Goal: Information Seeking & Learning: Learn about a topic

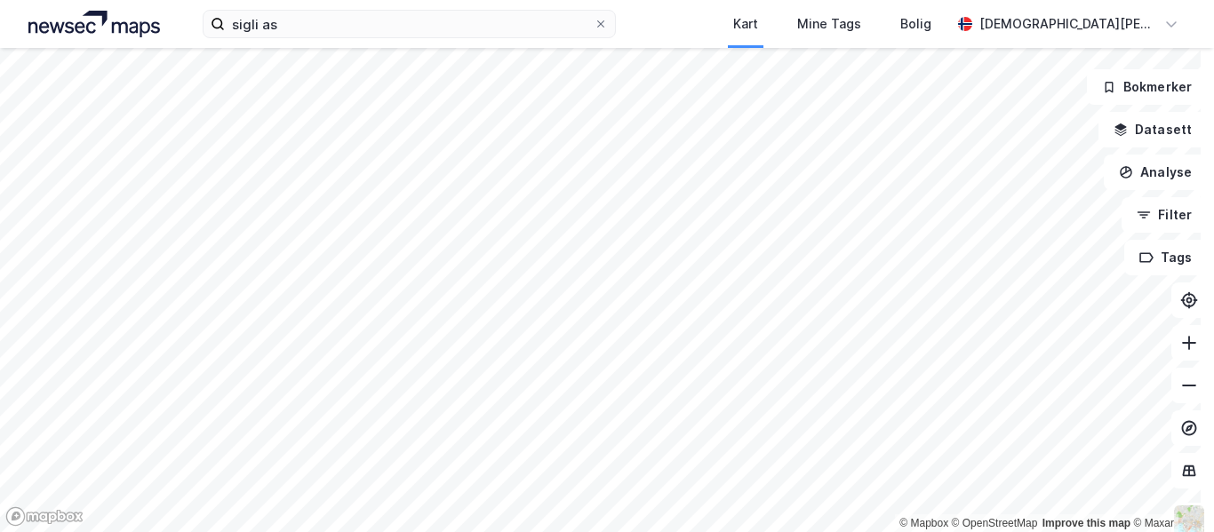
click at [1188, 339] on icon at bounding box center [1189, 343] width 2 height 14
click at [1180, 346] on icon at bounding box center [1189, 343] width 18 height 18
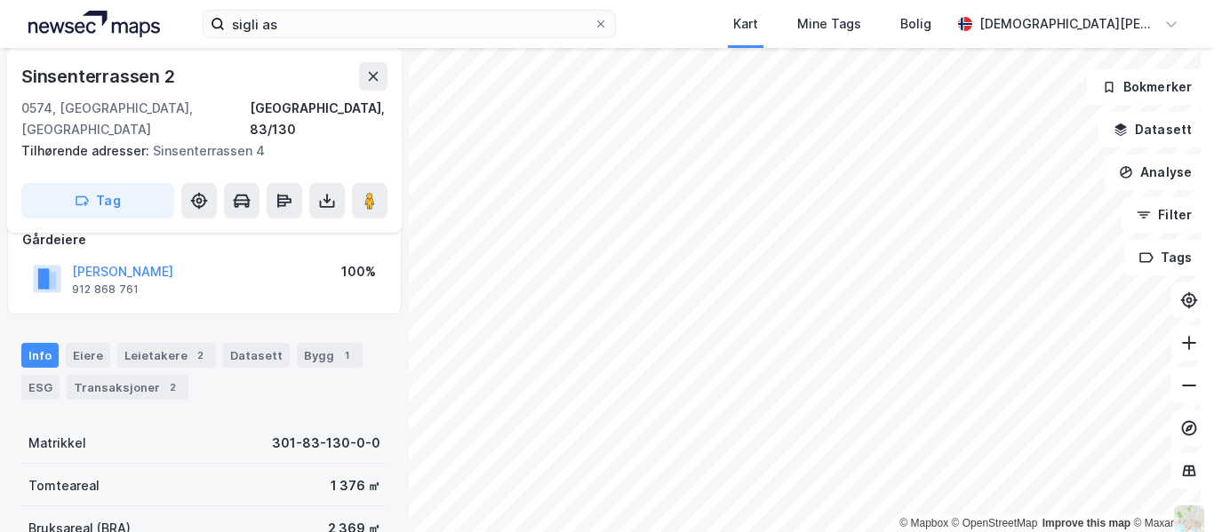
scroll to position [117, 0]
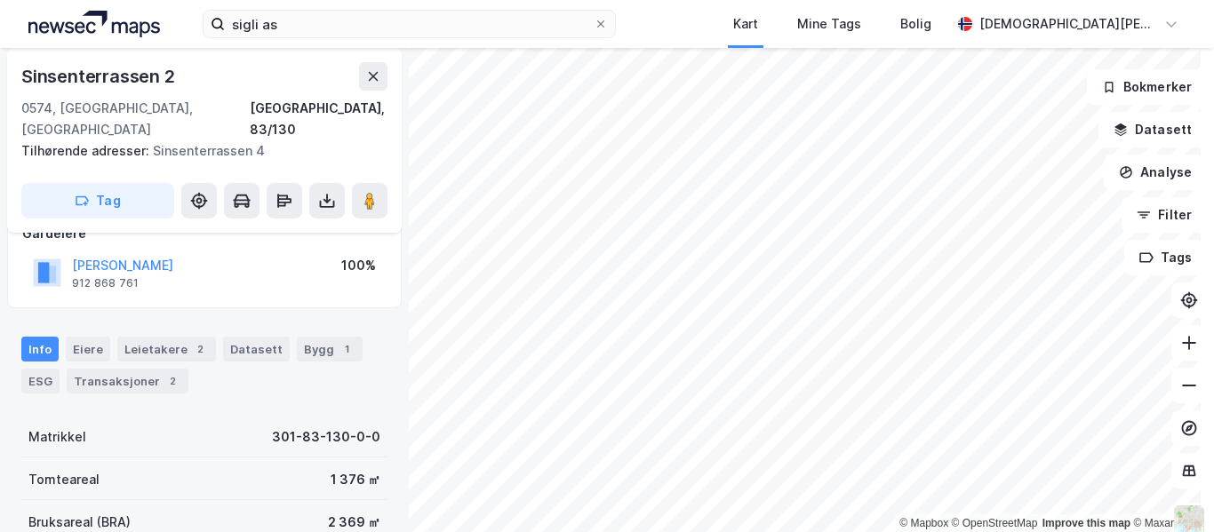
click at [132, 369] on div "Transaksjoner 2" at bounding box center [128, 381] width 122 height 25
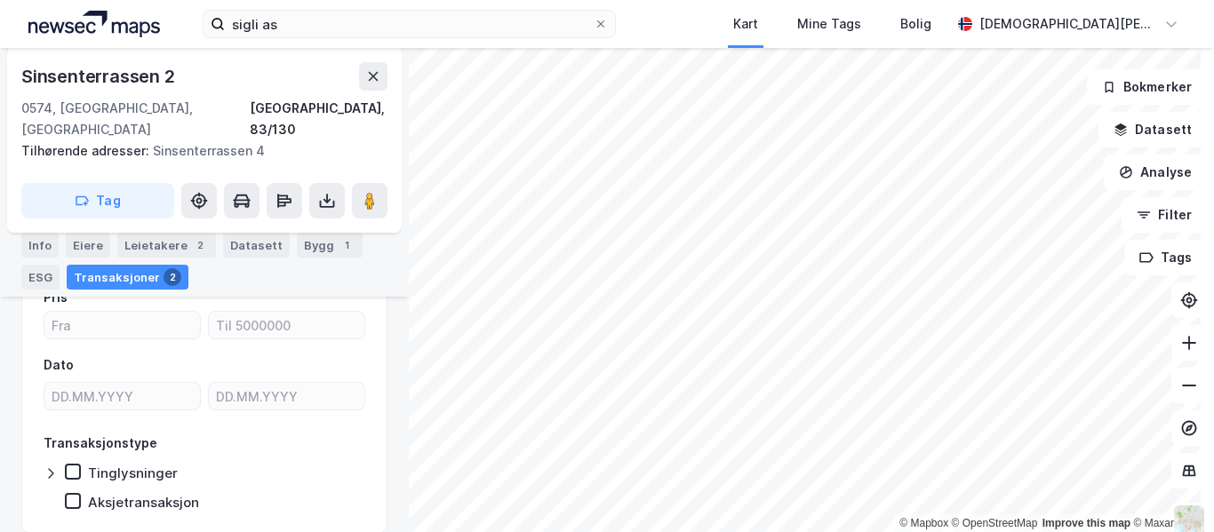
scroll to position [268, 0]
click at [81, 236] on div "Eiere" at bounding box center [88, 245] width 44 height 25
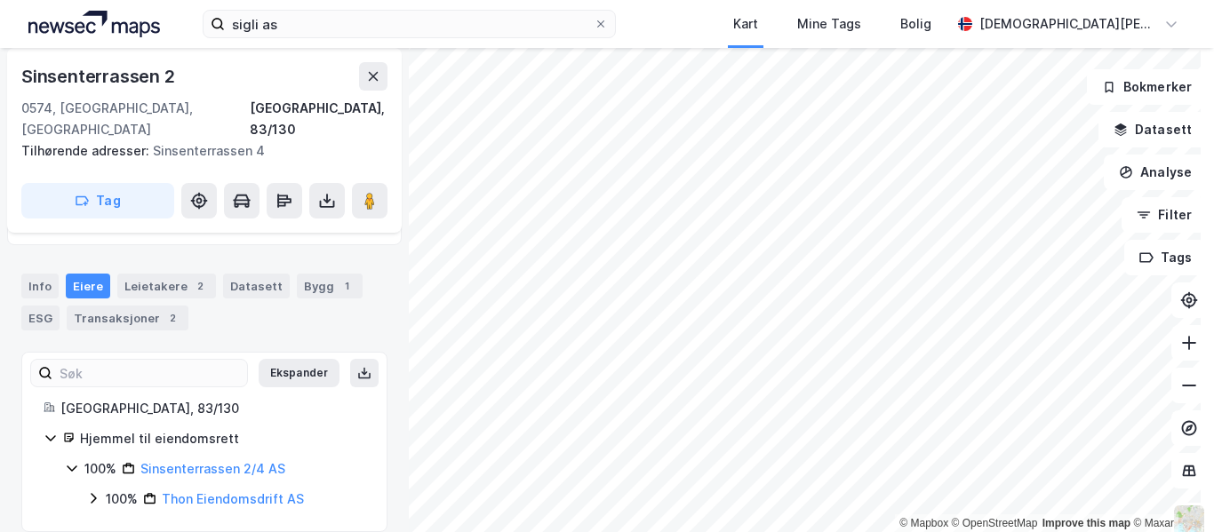
scroll to position [6, 0]
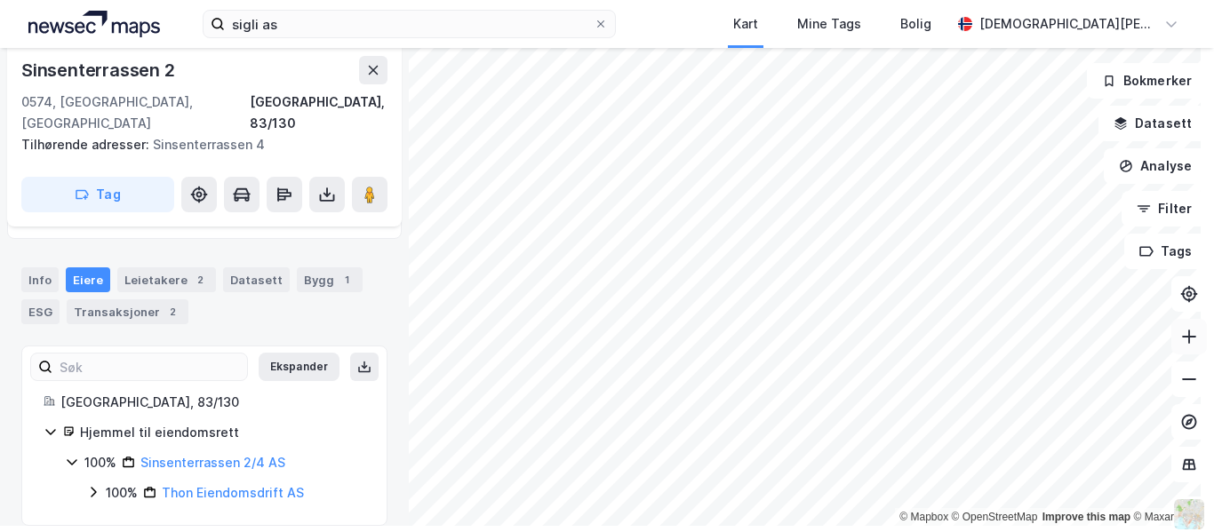
click at [1180, 332] on icon at bounding box center [1189, 337] width 18 height 18
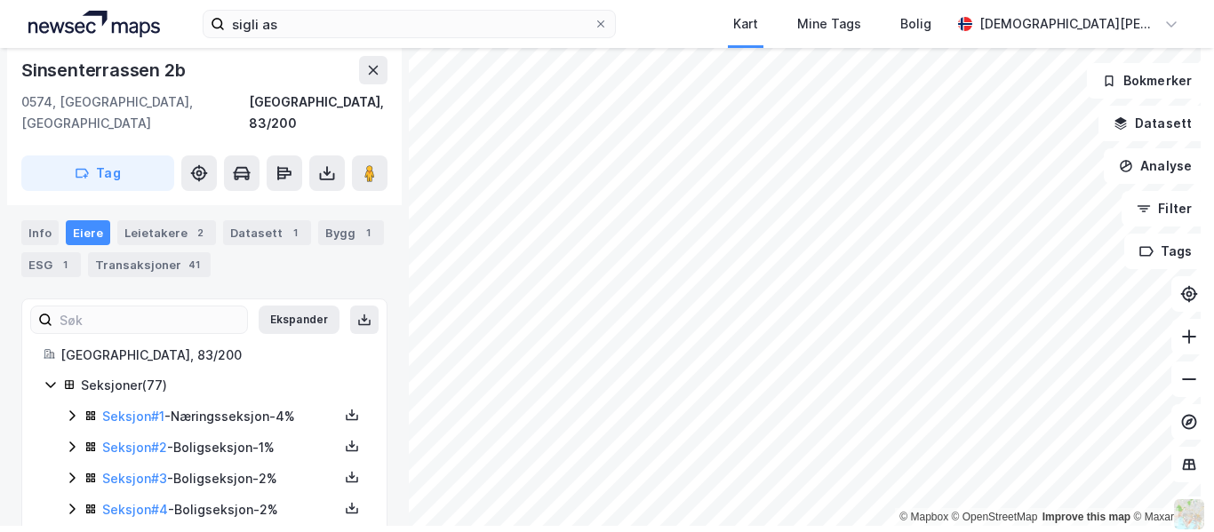
scroll to position [291, 0]
click at [152, 253] on div "Transaksjoner 41" at bounding box center [149, 265] width 123 height 25
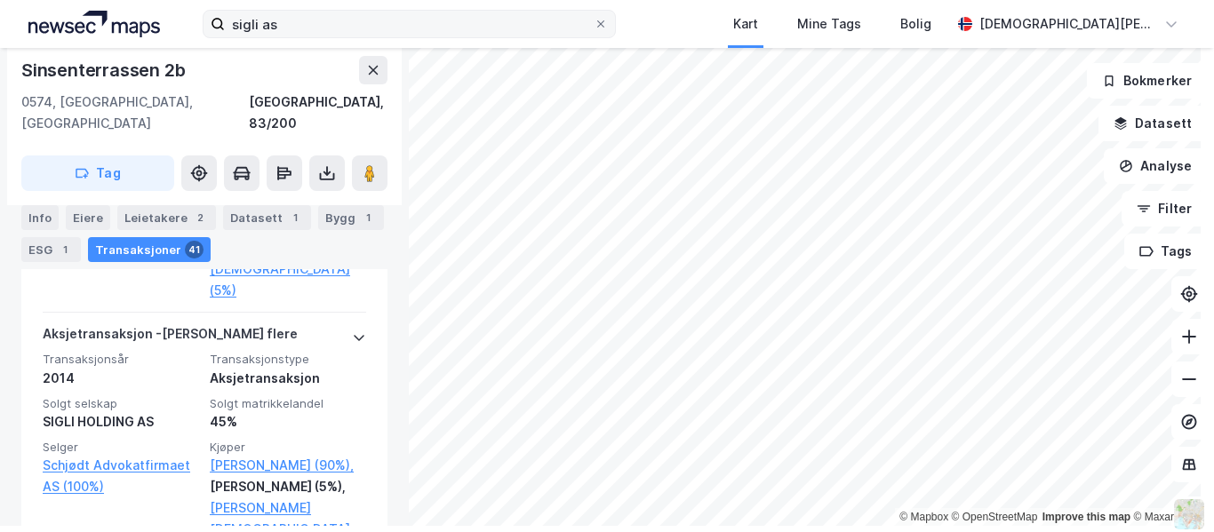
scroll to position [9572, 0]
click at [1180, 384] on icon at bounding box center [1189, 380] width 18 height 18
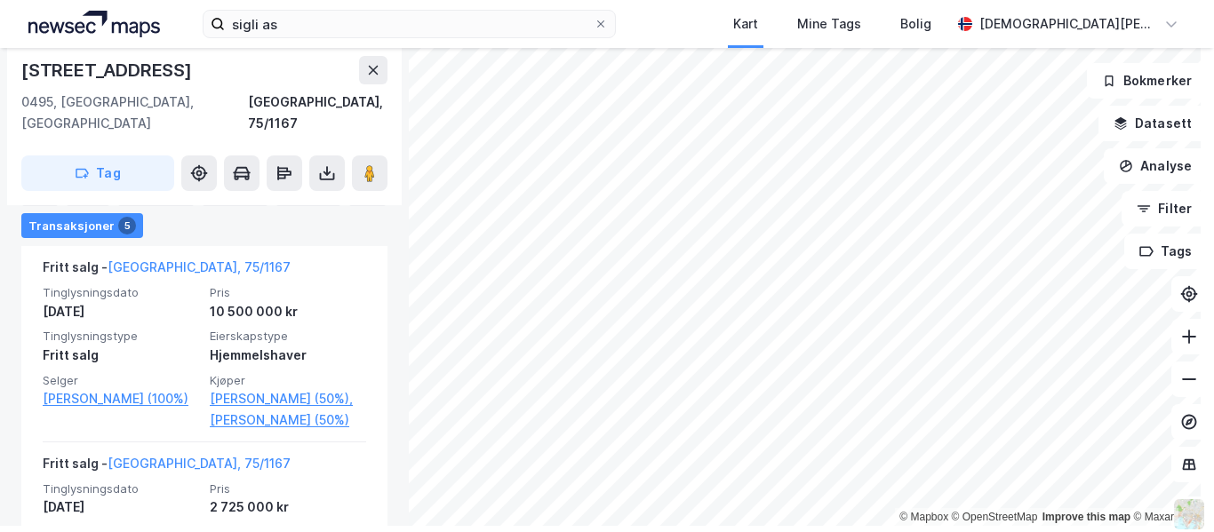
scroll to position [566, 0]
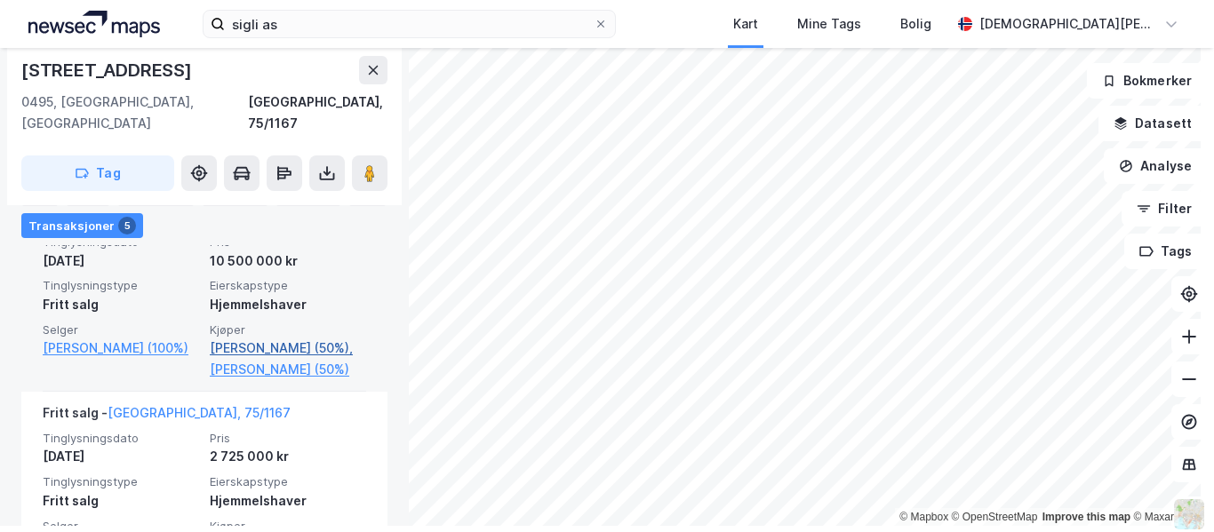
click at [284, 338] on link "[PERSON_NAME] (50%)," at bounding box center [288, 348] width 156 height 21
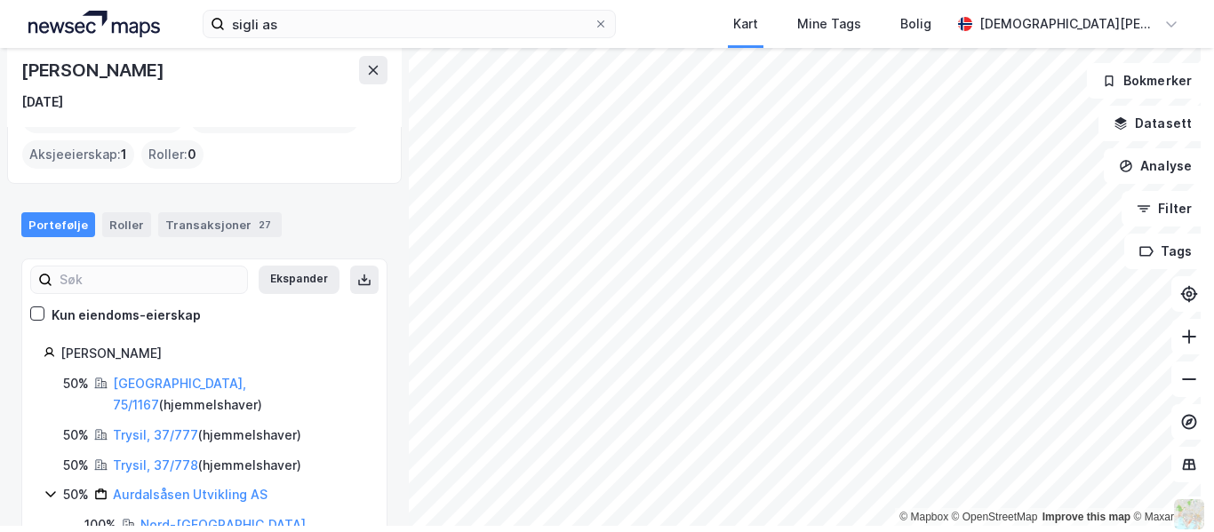
scroll to position [155, 0]
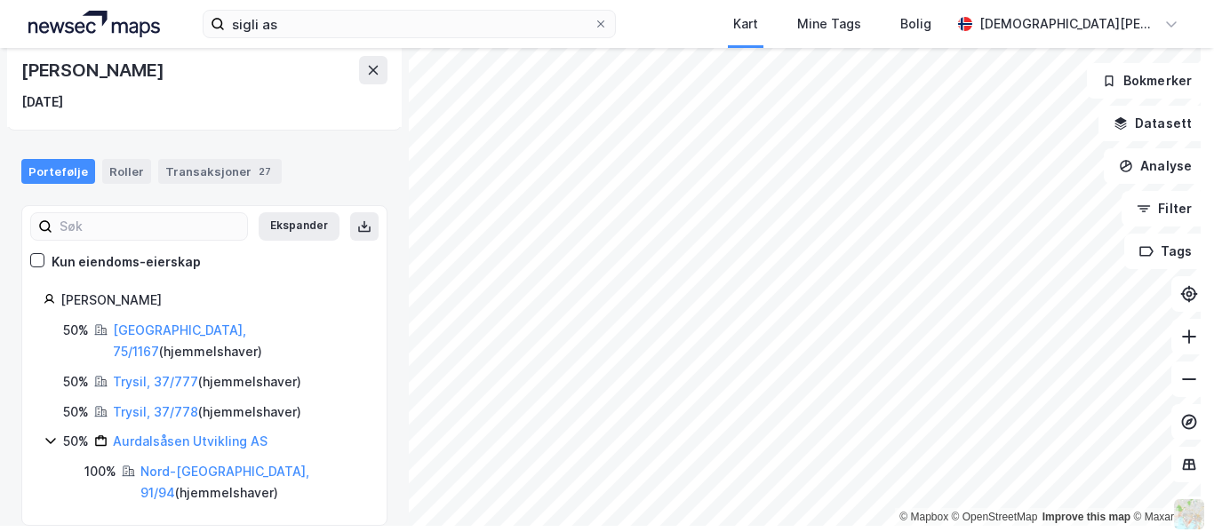
click at [52, 434] on icon at bounding box center [51, 441] width 14 height 14
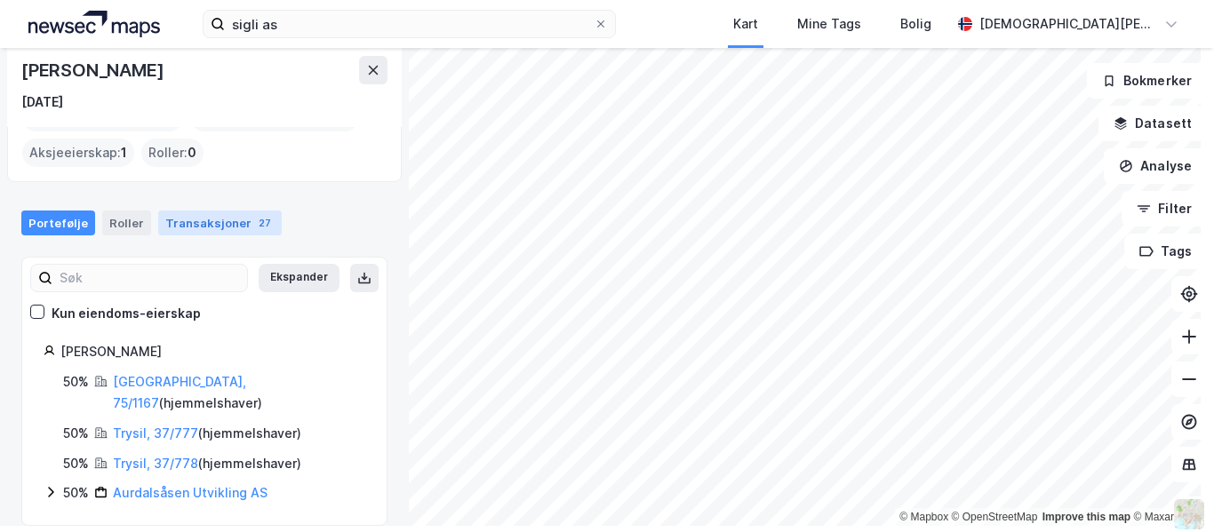
click at [180, 215] on div "Transaksjoner 27" at bounding box center [220, 223] width 124 height 25
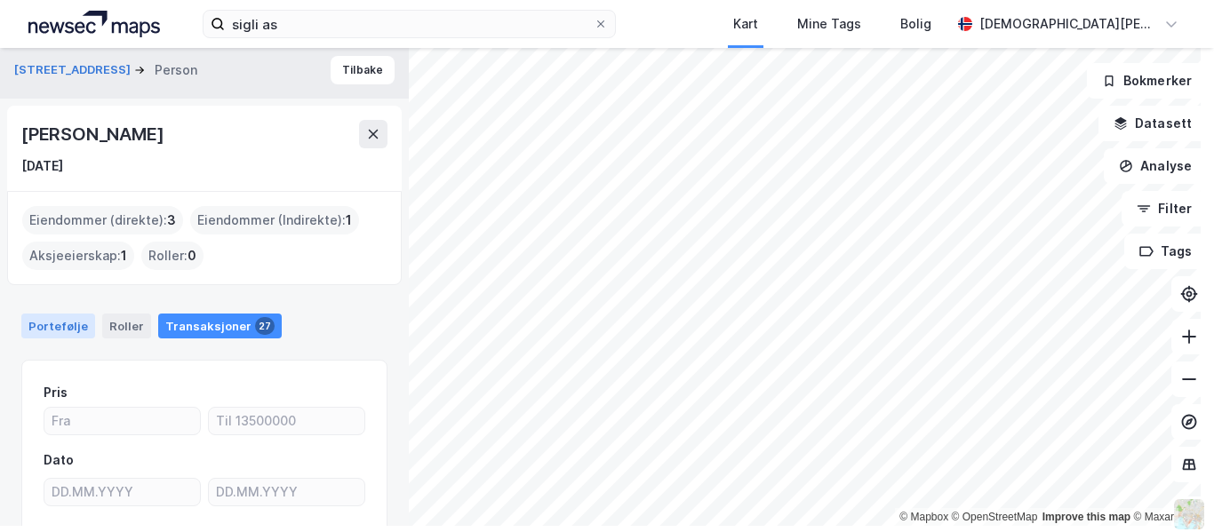
click at [60, 328] on div "Portefølje" at bounding box center [58, 326] width 74 height 25
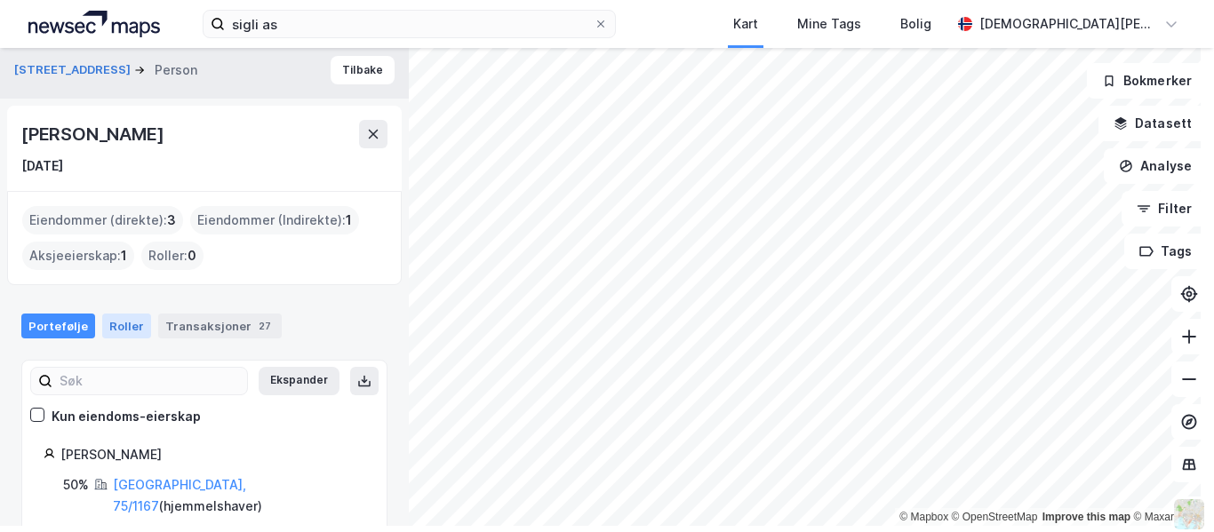
click at [122, 320] on div "Roller" at bounding box center [126, 326] width 49 height 25
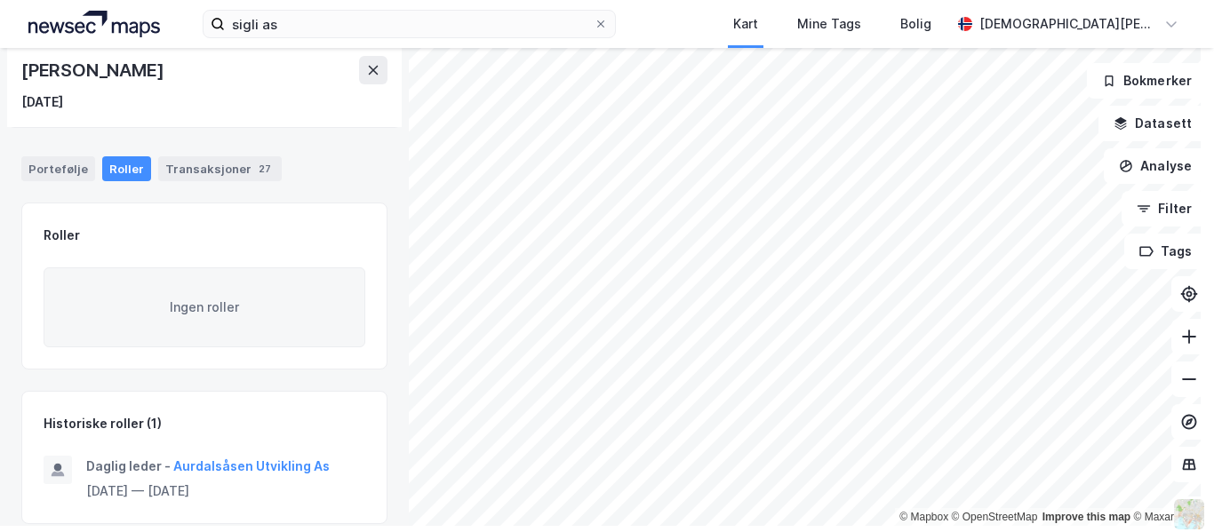
scroll to position [177, 0]
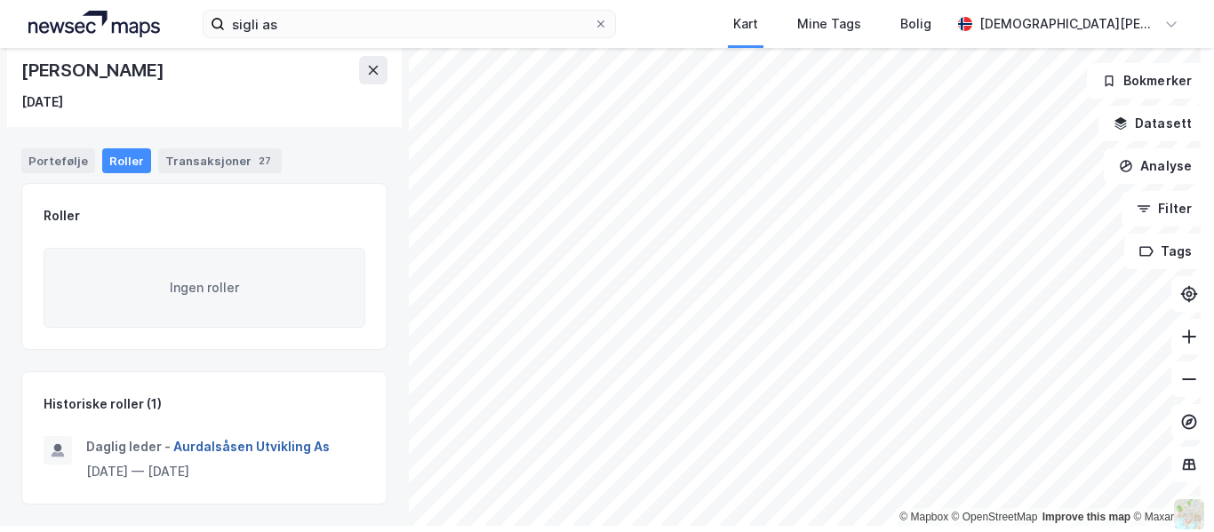
click at [0, 0] on button "Aurdalsåsen Utvikling As" at bounding box center [0, 0] width 0 height 0
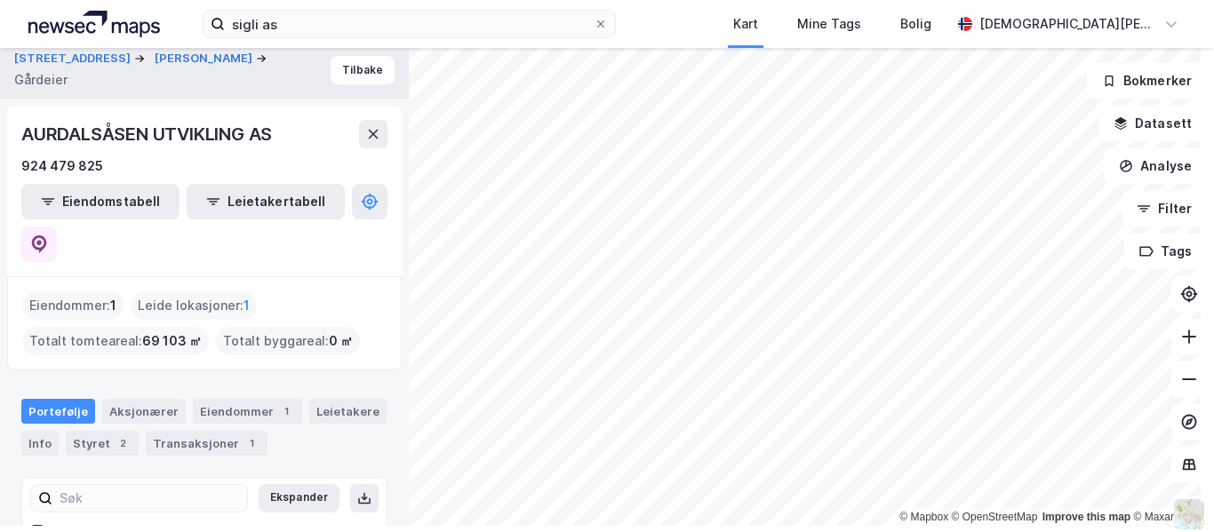
click at [148, 378] on div "Portefølje Aksjonærer Eiendommer 1 Leietakere Info Styret 2 Transaksjoner 1" at bounding box center [204, 420] width 409 height 85
click at [150, 399] on div "Aksjonærer" at bounding box center [144, 411] width 84 height 25
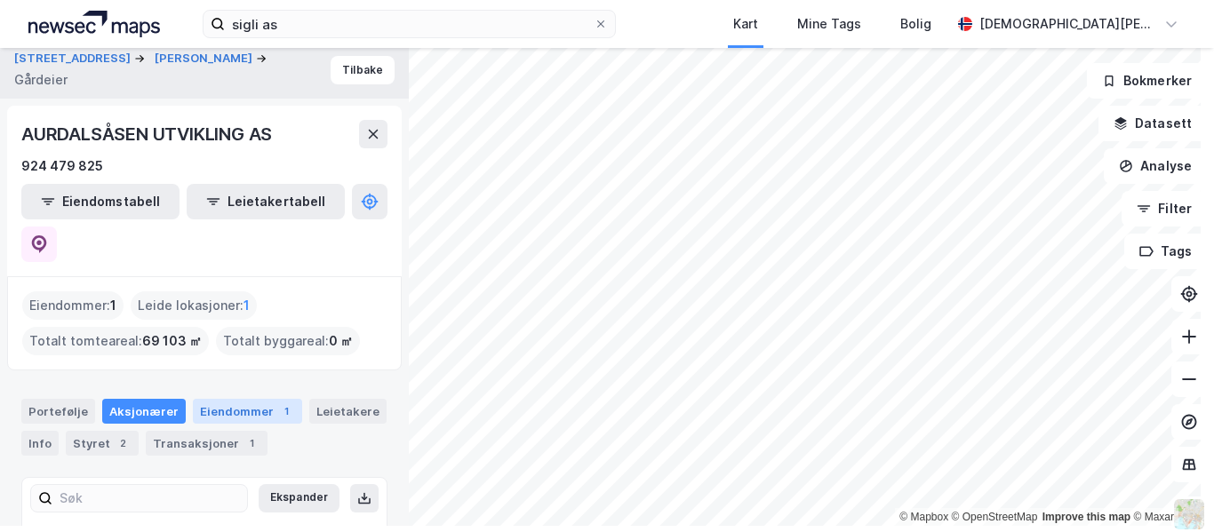
scroll to position [171, 0]
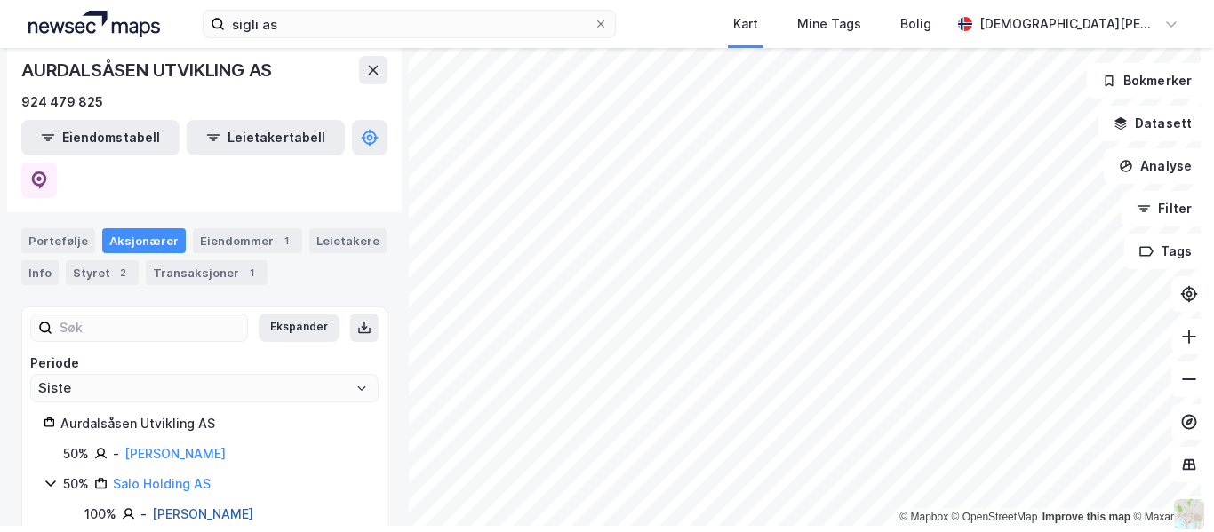
click at [219, 507] on link "[PERSON_NAME]" at bounding box center [202, 514] width 101 height 15
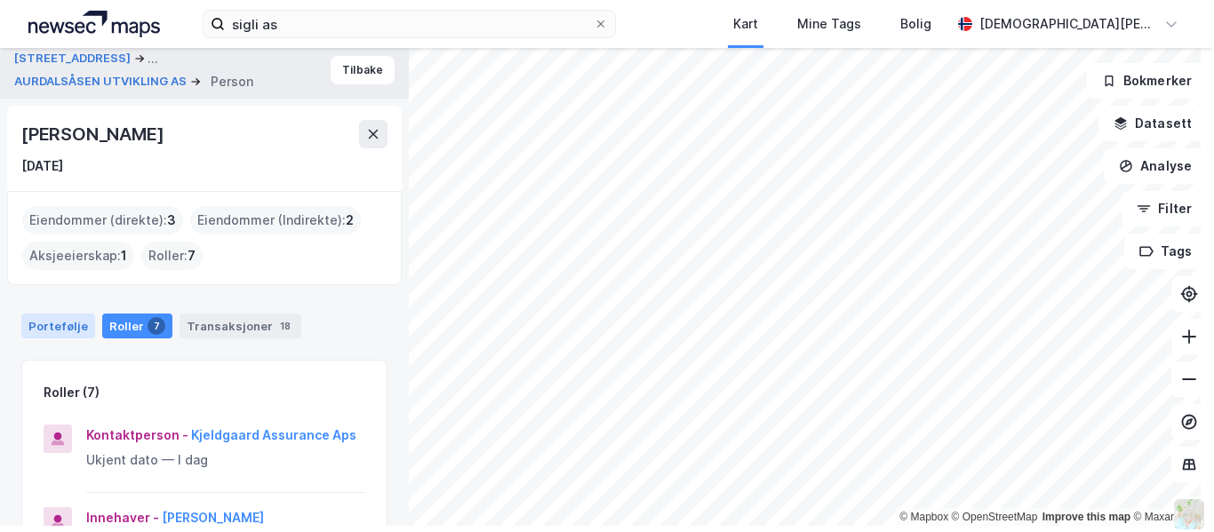
click at [44, 333] on div "Portefølje" at bounding box center [58, 326] width 74 height 25
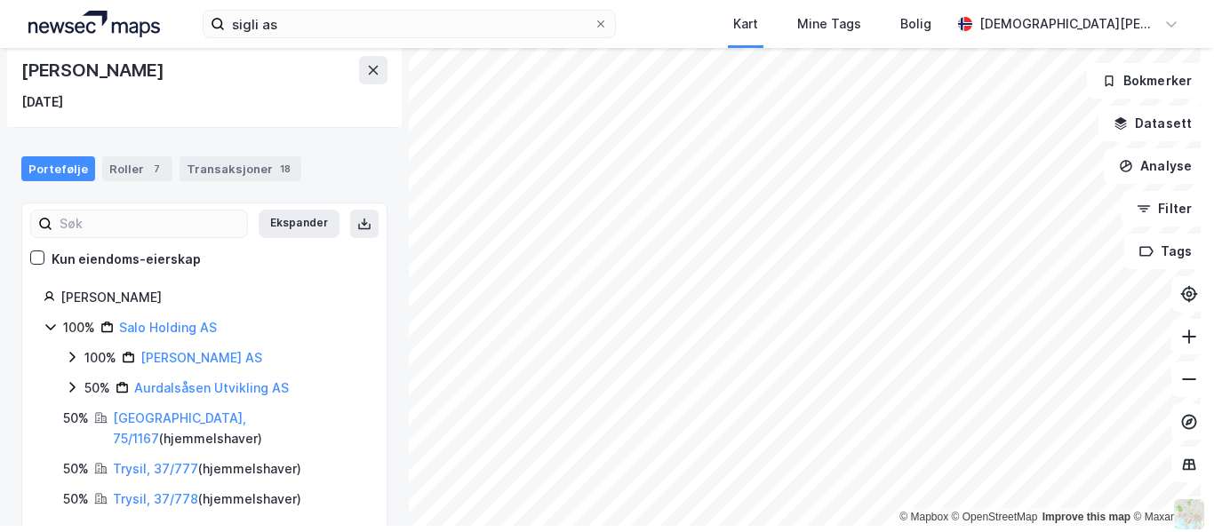
scroll to position [164, 0]
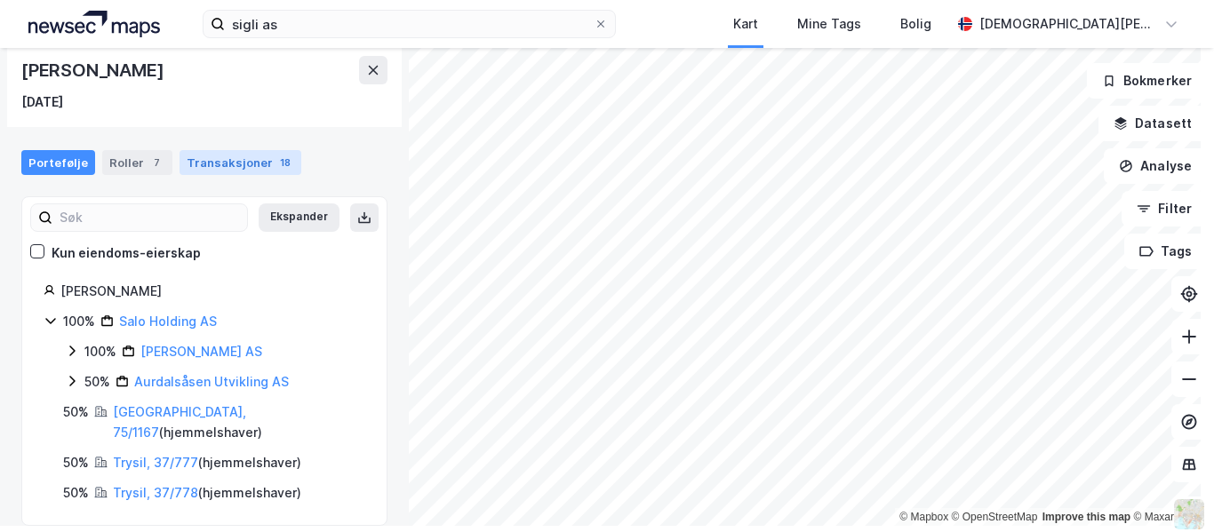
click at [213, 161] on div "Transaksjoner 18" at bounding box center [241, 162] width 122 height 25
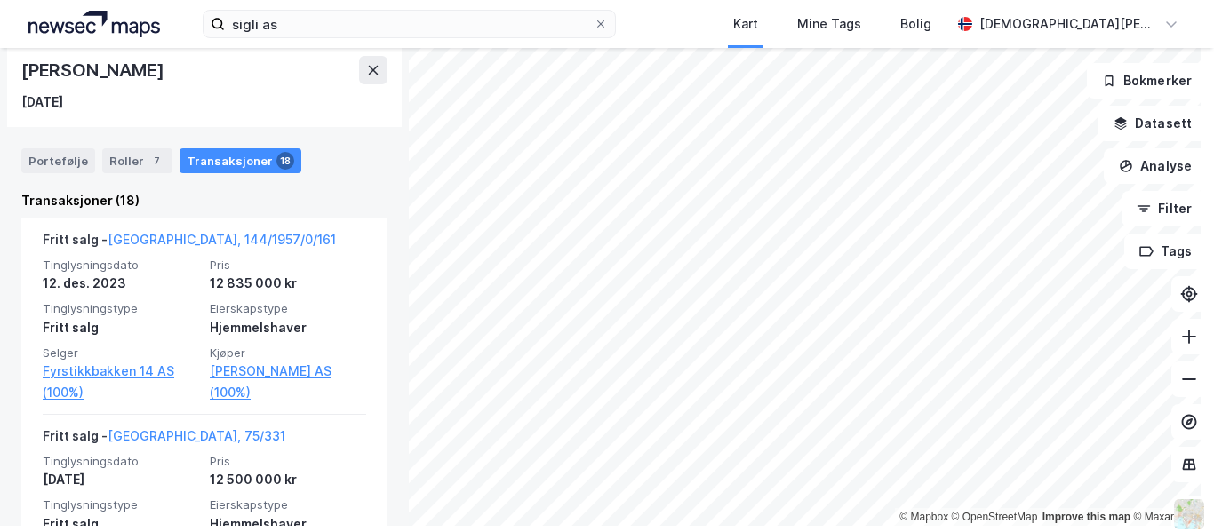
scroll to position [425, 0]
